Goal: Task Accomplishment & Management: Use online tool/utility

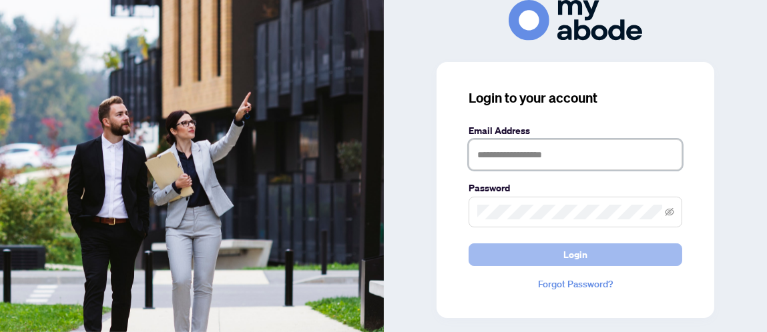
type input "**********"
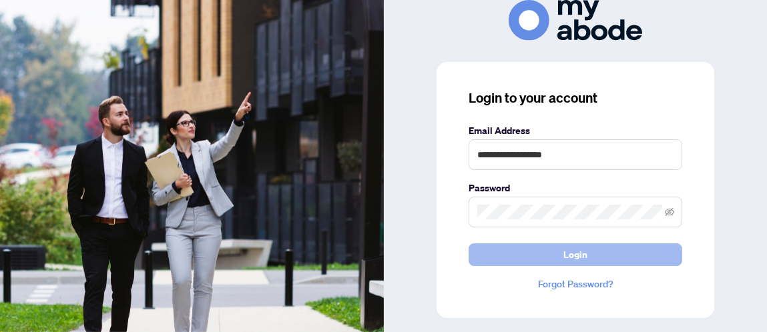
click at [568, 252] on span "Login" at bounding box center [575, 254] width 24 height 21
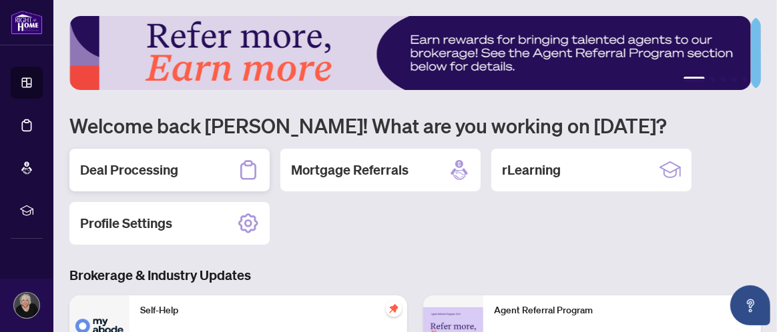
click at [131, 171] on h2 "Deal Processing" at bounding box center [129, 170] width 98 height 19
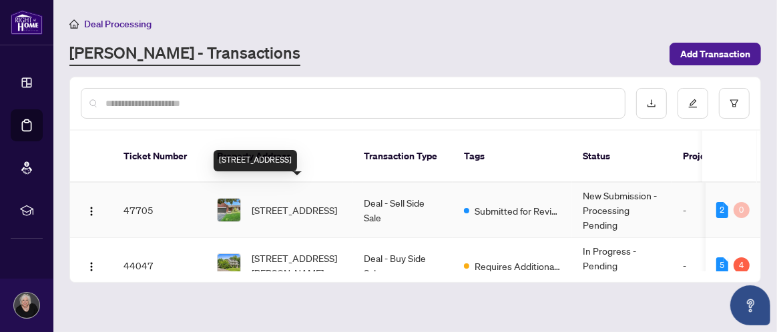
click at [277, 203] on span "[STREET_ADDRESS]" at bounding box center [294, 210] width 85 height 15
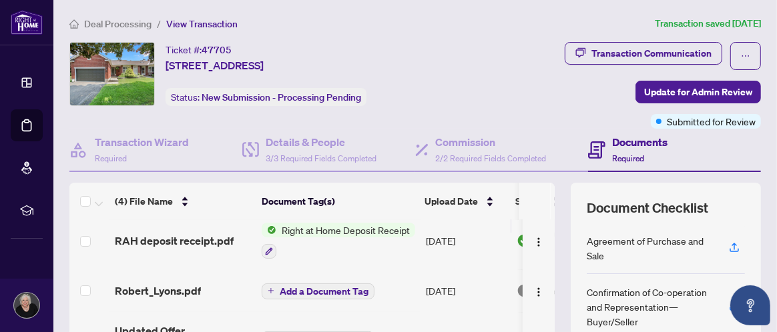
scroll to position [11, 0]
click at [728, 244] on icon "button" at bounding box center [734, 248] width 12 height 12
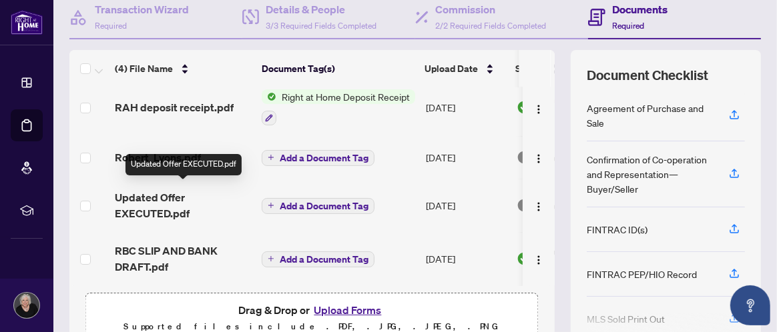
click at [158, 192] on span "Updated Offer EXECUTED.pdf" at bounding box center [183, 206] width 136 height 32
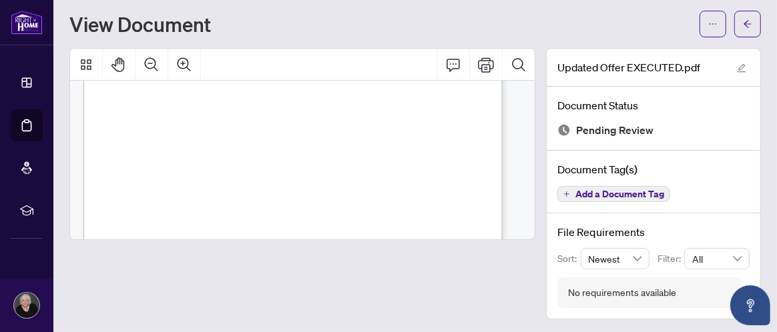
scroll to position [3069, 0]
